Goal: Transaction & Acquisition: Purchase product/service

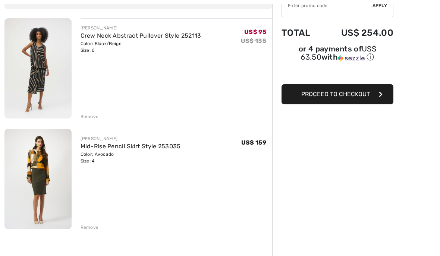
scroll to position [79, 0]
click at [141, 148] on link "Mid-Rise Pencil Skirt Style 253035" at bounding box center [131, 146] width 100 height 7
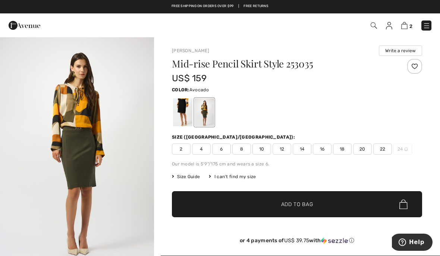
click at [181, 116] on div at bounding box center [182, 113] width 19 height 28
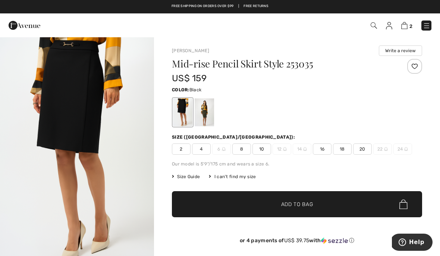
click at [202, 148] on span "4" at bounding box center [201, 149] width 19 height 11
click at [279, 202] on span "✔ Added to Bag" at bounding box center [286, 205] width 46 height 8
click at [406, 27] on img at bounding box center [404, 25] width 6 height 7
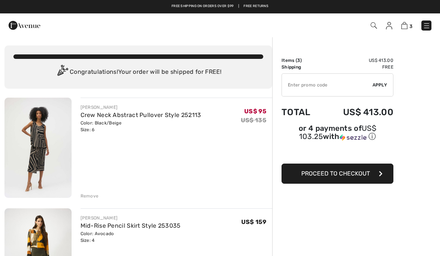
click at [91, 197] on div "Remove" at bounding box center [90, 196] width 18 height 7
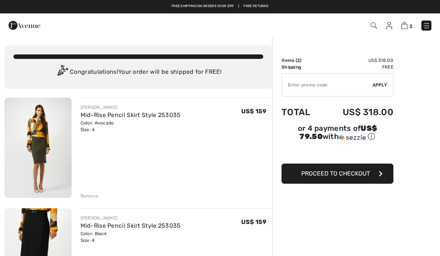
click at [92, 198] on div "Remove" at bounding box center [90, 196] width 18 height 7
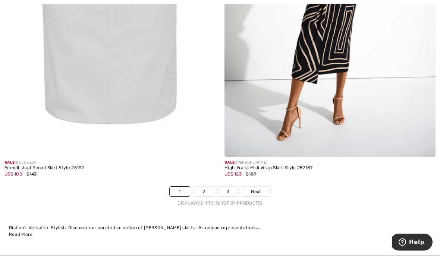
scroll to position [6397, 0]
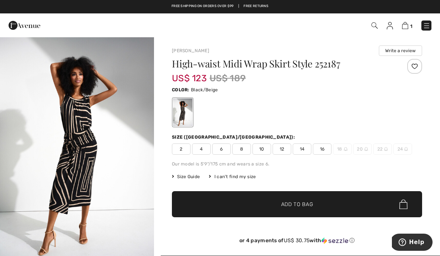
click at [404, 28] on img at bounding box center [405, 25] width 6 height 7
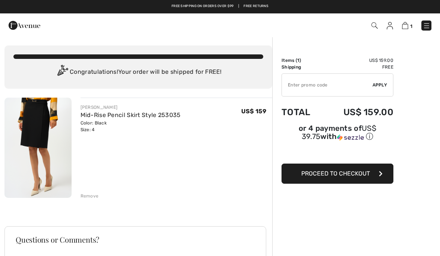
click at [143, 115] on link "Mid-Rise Pencil Skirt Style 253035" at bounding box center [131, 115] width 100 height 7
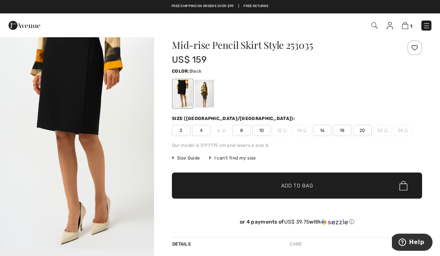
scroll to position [28, 0]
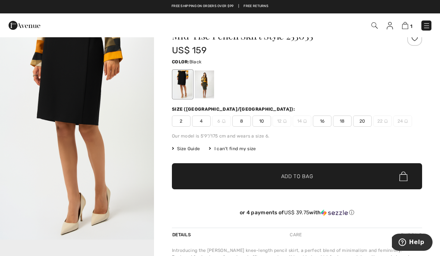
click at [189, 150] on span "Size Guide" at bounding box center [186, 149] width 28 height 7
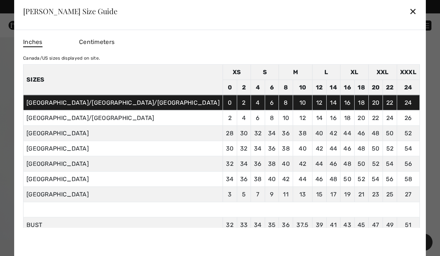
click at [112, 126] on td "UK/AUSTRALIA" at bounding box center [123, 117] width 200 height 15
click at [251, 110] on td "4" at bounding box center [258, 102] width 14 height 15
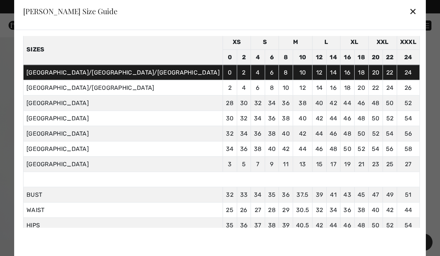
scroll to position [30, 0]
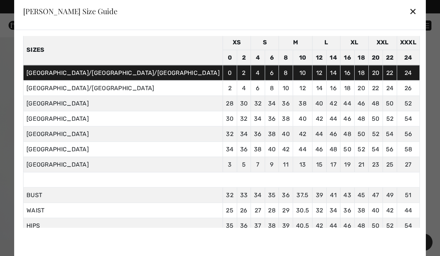
click at [409, 19] on div "✕" at bounding box center [413, 11] width 8 height 16
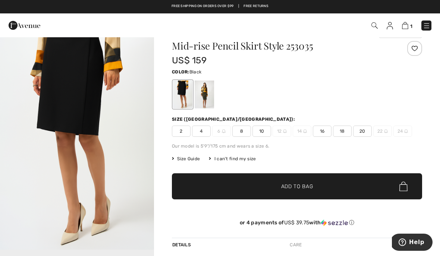
scroll to position [18, 0]
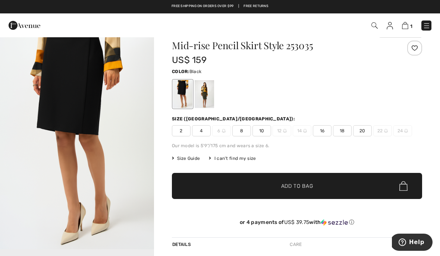
click at [407, 8] on div "Free shipping on orders over $99 | Free Returns" at bounding box center [220, 10] width 433 height 13
click at [403, 28] on img at bounding box center [405, 25] width 6 height 7
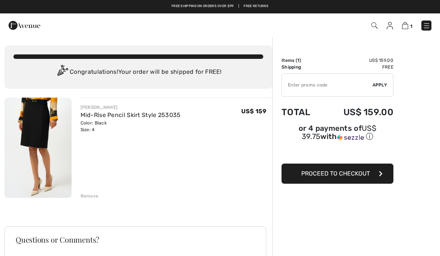
click at [350, 173] on span "Proceed to Checkout" at bounding box center [335, 173] width 69 height 7
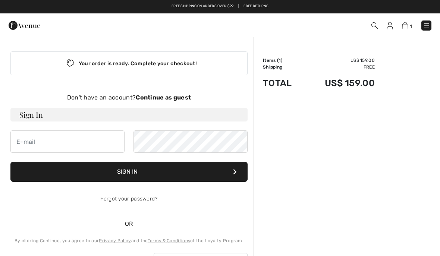
click at [176, 97] on strong "Continue as guest" at bounding box center [163, 97] width 55 height 7
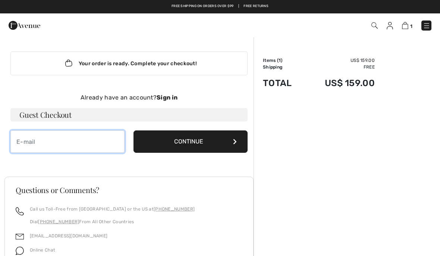
click at [99, 140] on input "email" at bounding box center [67, 142] width 114 height 22
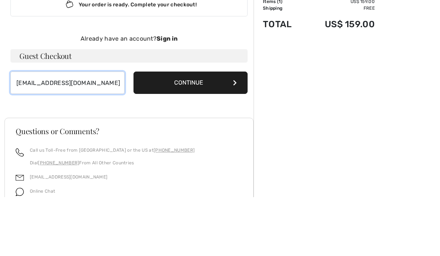
type input "karenkelly33@hotmail.com"
click at [201, 131] on button "Continue" at bounding box center [191, 142] width 114 height 22
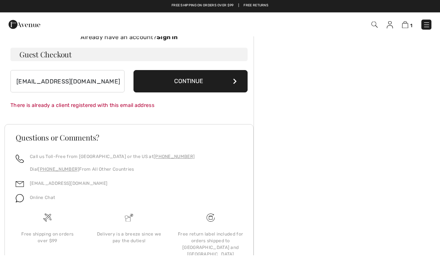
scroll to position [59, 0]
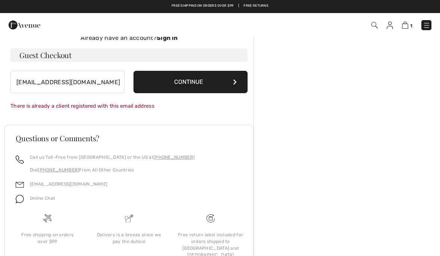
click at [202, 84] on button "Continue" at bounding box center [191, 82] width 114 height 22
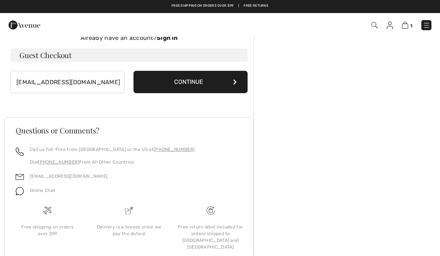
scroll to position [51, 0]
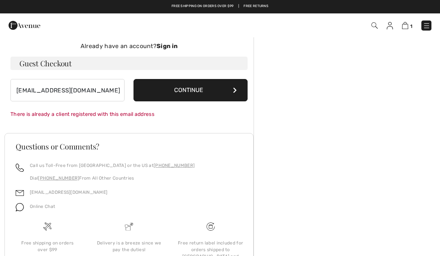
click at [132, 114] on div "There is already a client registered with this email address" at bounding box center [128, 114] width 237 height 8
click at [169, 46] on strong "Sign in" at bounding box center [167, 46] width 21 height 7
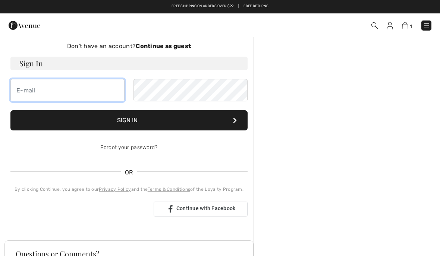
click at [79, 93] on input "email" at bounding box center [67, 90] width 114 height 22
type input "k"
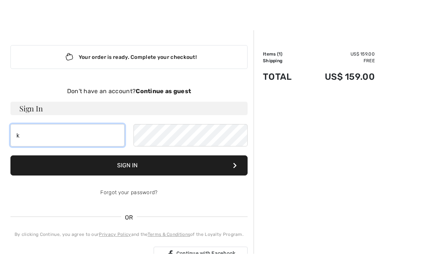
scroll to position [0, 0]
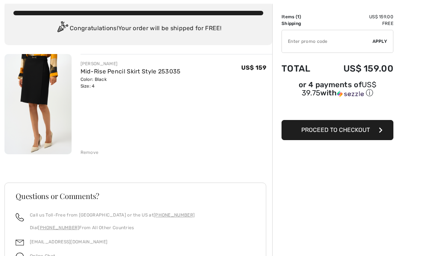
scroll to position [44, 0]
click at [335, 131] on span "Proceed to Checkout" at bounding box center [335, 129] width 69 height 7
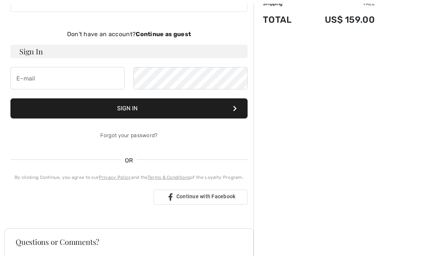
scroll to position [64, 0]
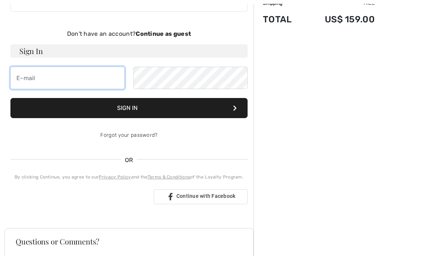
click at [76, 79] on input "email" at bounding box center [67, 78] width 114 height 22
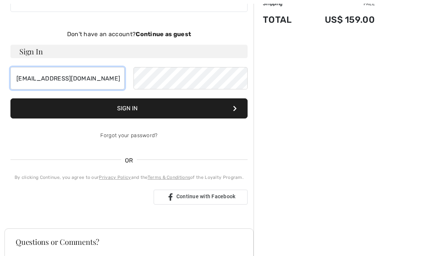
type input "[EMAIL_ADDRESS][DOMAIN_NAME]"
click at [183, 37] on div "Don't have an account? Continue as guest" at bounding box center [128, 34] width 237 height 9
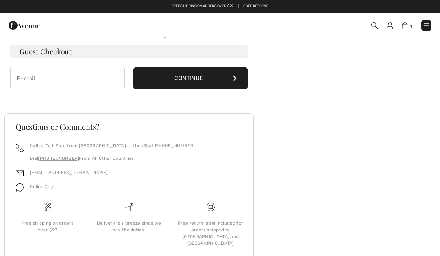
scroll to position [51, 0]
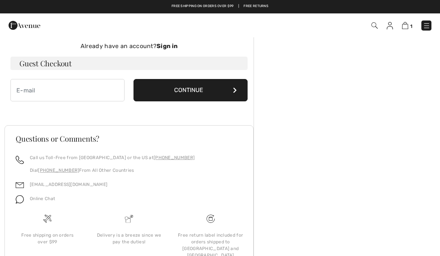
click at [177, 37] on div "Your order is ready. Complete your checkout! Don't have an account? Continue as…" at bounding box center [128, 50] width 249 height 131
click at [65, 93] on input "email" at bounding box center [67, 90] width 114 height 22
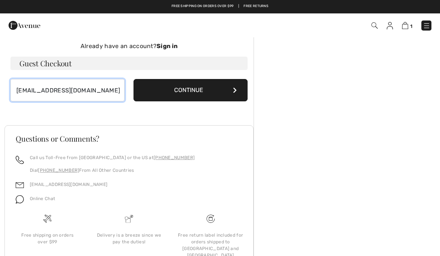
type input "karenkelly33@me.com"
click at [187, 91] on button "Continue" at bounding box center [191, 90] width 114 height 22
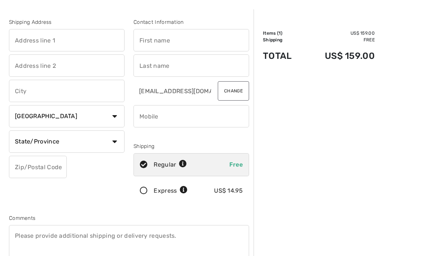
click at [59, 41] on input "text" at bounding box center [67, 40] width 116 height 22
type input "[STREET_ADDRESS]"
click at [173, 43] on input "text" at bounding box center [192, 40] width 116 height 22
click at [162, 66] on input "text" at bounding box center [192, 66] width 116 height 22
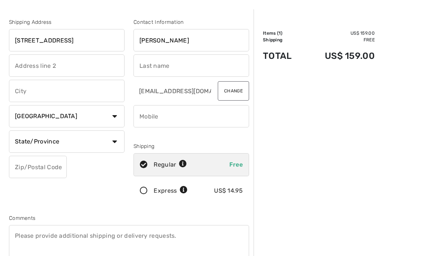
type input "[PERSON_NAME]"
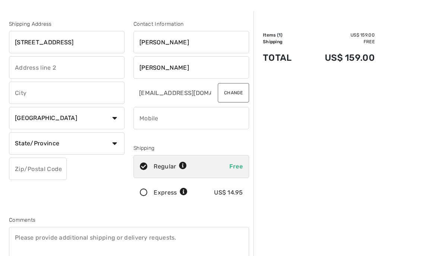
scroll to position [24, 0]
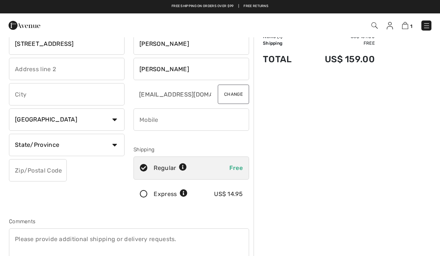
type input "[PERSON_NAME]"
click at [64, 69] on input "text" at bounding box center [67, 69] width 116 height 22
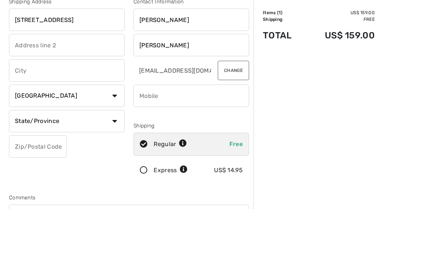
click at [60, 107] on input "text" at bounding box center [67, 118] width 116 height 22
type input "[GEOGRAPHIC_DATA]"
click at [112, 132] on select "Country [GEOGRAPHIC_DATA] [GEOGRAPHIC_DATA] [GEOGRAPHIC_DATA] [GEOGRAPHIC_DATA]…" at bounding box center [67, 143] width 116 height 22
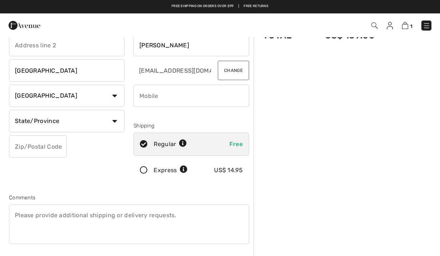
select select "US"
click at [111, 124] on select "State/Province [US_STATE] [US_STATE] [US_STATE] [US_STATE] [US_STATE] [US_STATE…" at bounding box center [67, 121] width 116 height 22
select select "MI"
click at [49, 146] on input "text" at bounding box center [38, 146] width 58 height 22
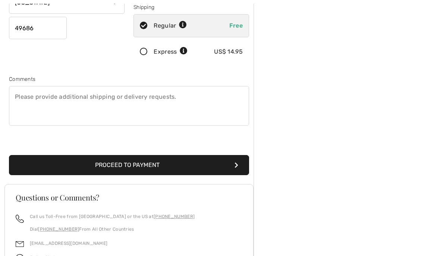
scroll to position [166, 0]
type input "49686"
click at [148, 162] on button "Proceed to Payment" at bounding box center [129, 165] width 240 height 20
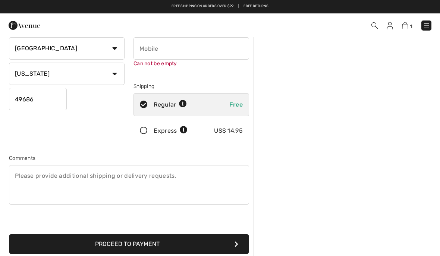
scroll to position [79, 0]
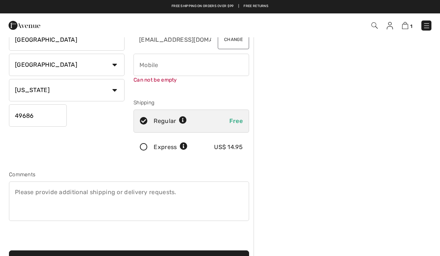
click at [192, 70] on input "phone" at bounding box center [192, 65] width 116 height 22
type input "5129839014"
click at [129, 256] on button "Proceed to Payment" at bounding box center [129, 261] width 240 height 20
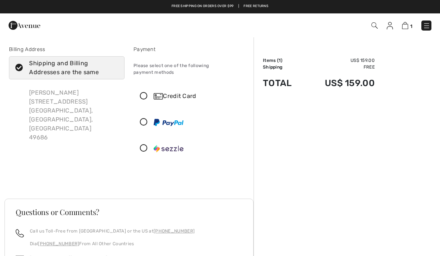
click at [21, 68] on icon at bounding box center [19, 68] width 20 height 8
click at [113, 68] on input "Shipping and Billing Addresses are the same" at bounding box center [115, 68] width 5 height 22
checkbox input "false"
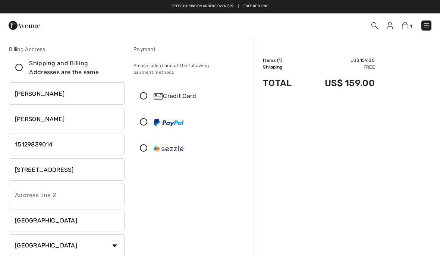
click at [101, 173] on input "[STREET_ADDRESS]" at bounding box center [67, 170] width 116 height 22
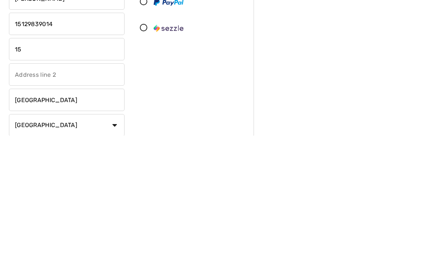
type input "1"
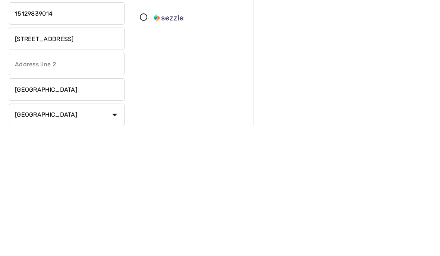
click at [84, 209] on input "[GEOGRAPHIC_DATA]" at bounding box center [67, 220] width 116 height 22
type input "9 Plumbridge lane"
type input "T"
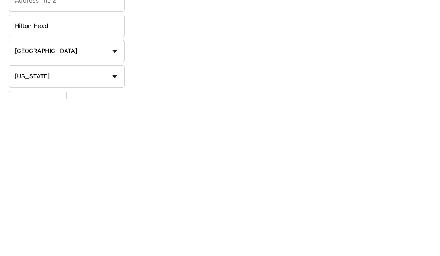
type input "Hilton Head"
click at [115, 223] on select "State/Province Alabama Alaska American Samoa Arizona Arkansas California Colora…" at bounding box center [67, 234] width 116 height 22
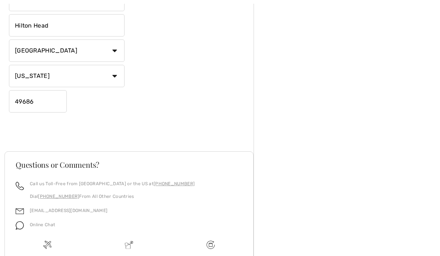
select select "SC"
click at [57, 100] on input "49686" at bounding box center [38, 101] width 58 height 22
type input "4"
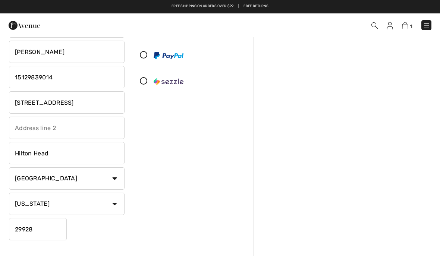
scroll to position [0, 0]
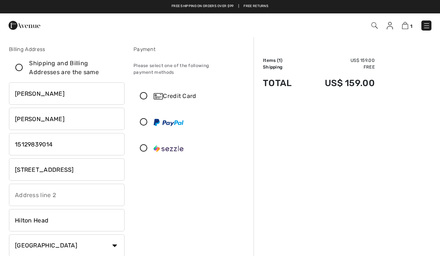
type input "29928"
click at [145, 93] on icon at bounding box center [144, 97] width 20 height 8
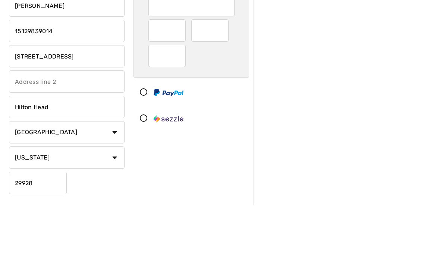
scroll to position [113, 0]
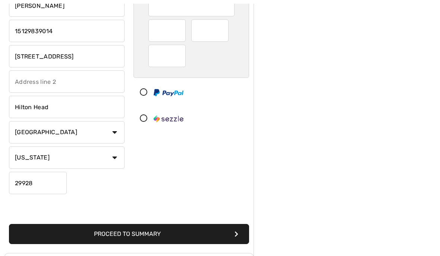
click at [175, 233] on button "Proceed to Summary" at bounding box center [129, 234] width 240 height 20
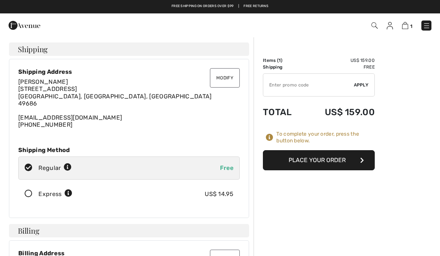
click at [325, 155] on button "Place Your Order" at bounding box center [319, 160] width 112 height 20
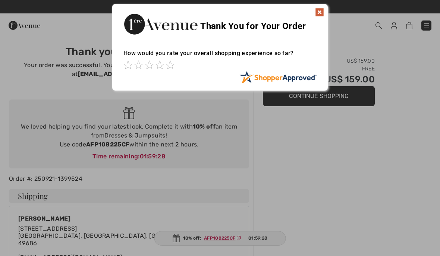
click at [322, 13] on img at bounding box center [319, 12] width 9 height 9
